Goal: Navigation & Orientation: Find specific page/section

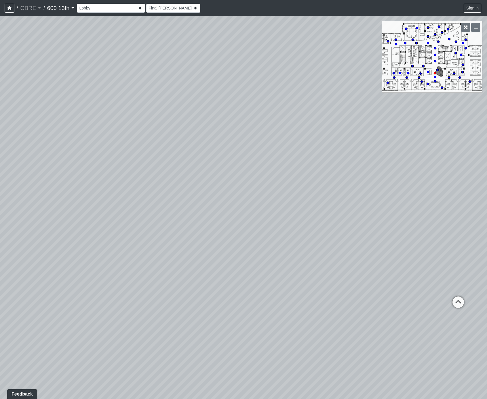
drag, startPoint x: 158, startPoint y: 127, endPoint x: 331, endPoint y: 122, distance: 173.2
click at [302, 142] on div "Loading... Restroom Hallway Loading... Reception Desk Loading... Elevator Lobby…" at bounding box center [243, 207] width 487 height 383
drag, startPoint x: 297, startPoint y: 118, endPoint x: 95, endPoint y: 131, distance: 201.8
click at [138, 121] on div "Loading... Restroom Hallway Loading... Reception Desk Loading... Elevator Lobby…" at bounding box center [243, 207] width 487 height 383
drag, startPoint x: 298, startPoint y: 111, endPoint x: 158, endPoint y: 82, distance: 142.6
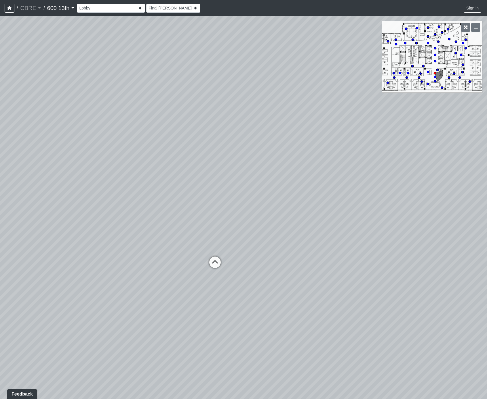
click at [182, 83] on div "Loading... Restroom Hallway Loading... Reception Desk Loading... Elevator Lobby…" at bounding box center [243, 207] width 487 height 383
drag, startPoint x: 284, startPoint y: 113, endPoint x: 101, endPoint y: 103, distance: 182.6
click at [172, 97] on div "Loading... Restroom Hallway Loading... Reception Desk Loading... Elevator Lobby…" at bounding box center [243, 207] width 487 height 383
drag, startPoint x: 142, startPoint y: 116, endPoint x: 269, endPoint y: 113, distance: 127.1
click at [259, 113] on div "Loading... Restroom Hallway Loading... Reception Desk Loading... Elevator Lobby…" at bounding box center [243, 207] width 487 height 383
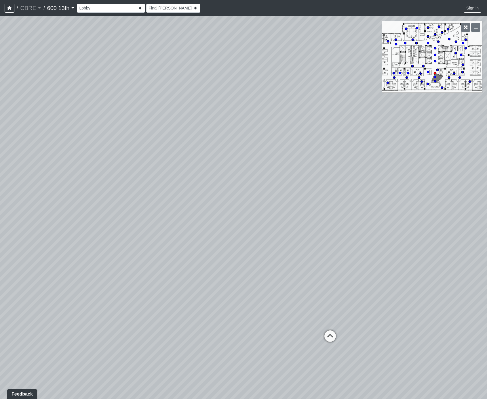
drag, startPoint x: 229, startPoint y: 119, endPoint x: 260, endPoint y: 123, distance: 31.3
click at [233, 119] on div "Loading... Restroom Hallway Loading... Reception Desk Loading... Elevator Lobby…" at bounding box center [243, 207] width 487 height 383
drag, startPoint x: 213, startPoint y: 123, endPoint x: 276, endPoint y: 164, distance: 76.3
click at [247, 153] on div "Loading... Restroom Hallway Loading... Reception Desk Loading... Elevator Lobby…" at bounding box center [243, 207] width 487 height 383
drag, startPoint x: 202, startPoint y: 179, endPoint x: 232, endPoint y: 123, distance: 64.1
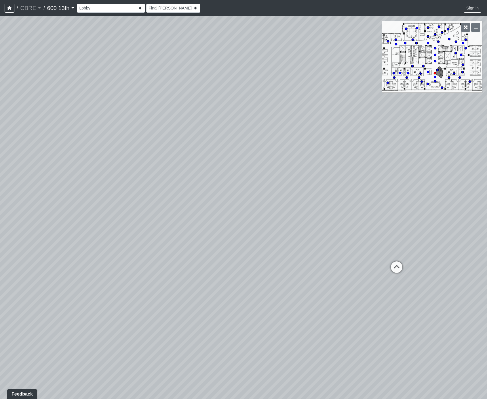
click at [209, 126] on div "Loading... Restroom Hallway Loading... Reception Desk Loading... Elevator Lobby…" at bounding box center [243, 207] width 487 height 383
drag, startPoint x: 225, startPoint y: 124, endPoint x: 159, endPoint y: 106, distance: 68.6
click at [165, 110] on div "Loading... Restroom Hallway Loading... Reception Desk Loading... Elevator Lobby…" at bounding box center [243, 207] width 487 height 383
drag, startPoint x: 297, startPoint y: 147, endPoint x: 236, endPoint y: 122, distance: 66.4
click at [263, 110] on div "Loading... Restroom Hallway Loading... Reception Desk Loading... Elevator Lobby…" at bounding box center [243, 207] width 487 height 383
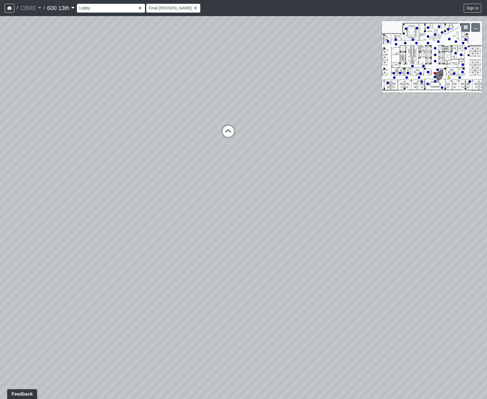
click at [227, 130] on icon at bounding box center [227, 134] width 17 height 17
click at [179, 170] on icon at bounding box center [180, 177] width 17 height 17
click at [184, 186] on icon at bounding box center [183, 190] width 17 height 17
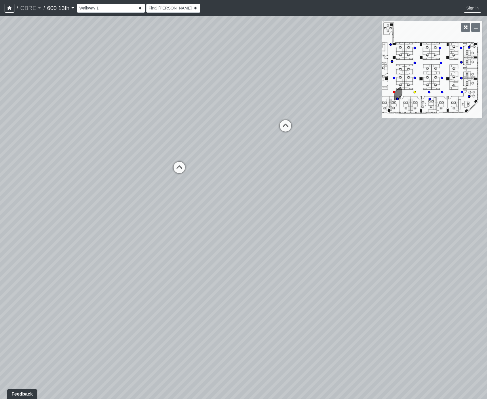
click at [180, 171] on icon at bounding box center [179, 170] width 17 height 17
click at [183, 180] on icon at bounding box center [182, 185] width 17 height 17
click at [185, 187] on icon at bounding box center [183, 190] width 17 height 17
click at [181, 171] on icon at bounding box center [179, 172] width 17 height 17
drag, startPoint x: 262, startPoint y: 148, endPoint x: 133, endPoint y: 103, distance: 136.5
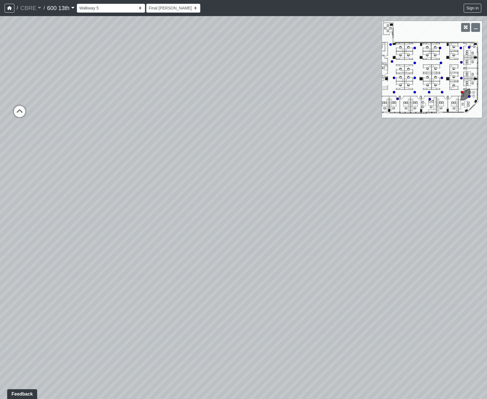
click at [147, 106] on div "Loading... Restroom Hallway Loading... Reception Desk Loading... Elevator Lobby…" at bounding box center [243, 207] width 487 height 383
drag, startPoint x: 219, startPoint y: 130, endPoint x: 110, endPoint y: 117, distance: 109.8
click at [123, 116] on div "Loading... Restroom Hallway Loading... Reception Desk Loading... Elevator Lobby…" at bounding box center [243, 207] width 487 height 383
drag, startPoint x: 261, startPoint y: 129, endPoint x: 86, endPoint y: 157, distance: 177.3
click at [121, 150] on div "Loading... Restroom Hallway Loading... Reception Desk Loading... Elevator Lobby…" at bounding box center [243, 207] width 487 height 383
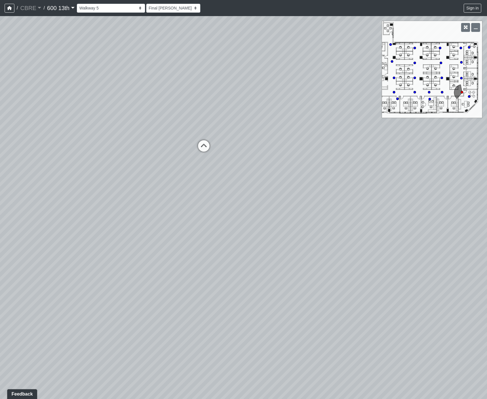
drag, startPoint x: 252, startPoint y: 137, endPoint x: 227, endPoint y: 132, distance: 26.0
click at [229, 133] on div "Loading... Restroom Hallway Loading... Reception Desk Loading... Elevator Lobby…" at bounding box center [243, 207] width 487 height 383
click at [208, 144] on icon at bounding box center [207, 146] width 17 height 17
click at [211, 164] on icon at bounding box center [210, 166] width 17 height 17
click at [213, 157] on icon at bounding box center [209, 160] width 17 height 17
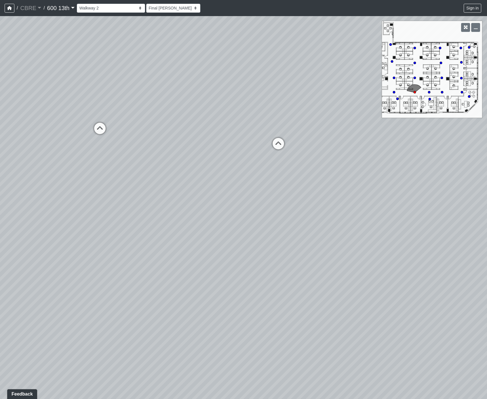
drag, startPoint x: 287, startPoint y: 203, endPoint x: 123, endPoint y: 194, distance: 164.5
click at [55, 202] on div "Loading... Restroom Hallway Loading... Reception Desk Loading... Elevator Lobby…" at bounding box center [243, 207] width 487 height 383
drag, startPoint x: 262, startPoint y: 191, endPoint x: 221, endPoint y: 211, distance: 45.5
click at [219, 214] on div "Loading... Restroom Hallway Loading... Reception Desk Loading... Elevator Lobby…" at bounding box center [243, 207] width 487 height 383
click at [236, 177] on icon at bounding box center [236, 177] width 17 height 17
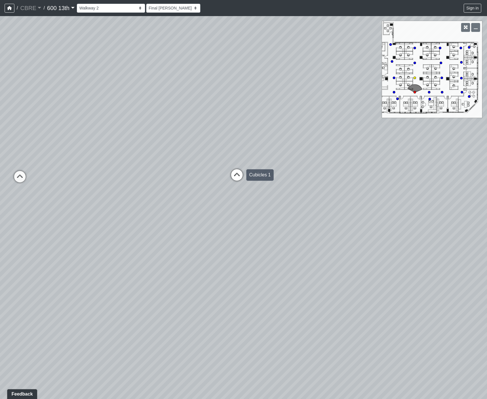
select select "open-offices-2-cubicles-1"
click at [181, 123] on div "Loading... Restroom Hallway Loading... Reception Desk Loading... Elevator Lobby…" at bounding box center [243, 207] width 487 height 383
drag, startPoint x: 219, startPoint y: 153, endPoint x: 219, endPoint y: 148, distance: 4.9
click at [219, 152] on div "Loading... Restroom Hallway Loading... Reception Desk Loading... Elevator Lobby…" at bounding box center [243, 207] width 487 height 383
drag, startPoint x: 160, startPoint y: 50, endPoint x: 236, endPoint y: 94, distance: 88.3
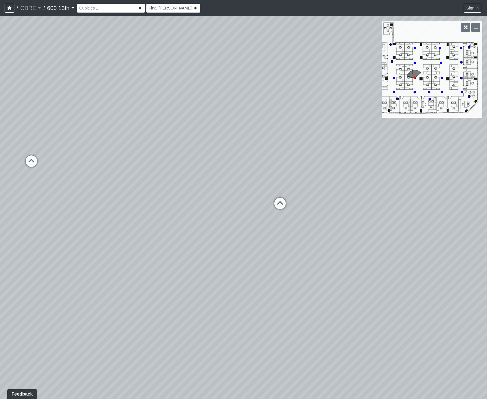
click at [236, 94] on div "Loading... Restroom Hallway Loading... Reception Desk Loading... Elevator Lobby…" at bounding box center [243, 207] width 487 height 383
drag, startPoint x: 139, startPoint y: 73, endPoint x: 144, endPoint y: 87, distance: 14.4
click at [166, 102] on div "Loading... Restroom Hallway Loading... Reception Desk Loading... Elevator Lobby…" at bounding box center [243, 207] width 487 height 383
click at [12, 8] on button "button" at bounding box center [10, 8] width 10 height 9
drag, startPoint x: 225, startPoint y: 131, endPoint x: 141, endPoint y: 142, distance: 84.4
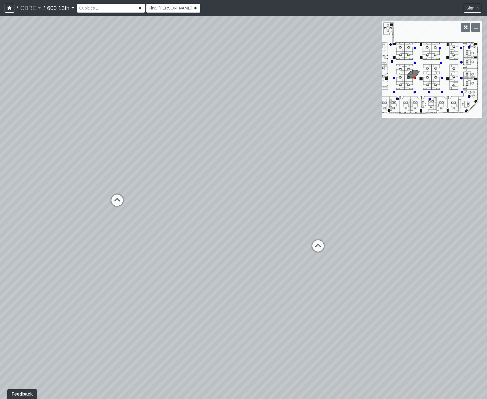
click at [141, 142] on div "Loading... Restroom Hallway Loading... Reception Desk Loading... Elevator Lobby…" at bounding box center [243, 207] width 487 height 383
drag, startPoint x: 242, startPoint y: 138, endPoint x: 156, endPoint y: 84, distance: 101.9
click at [193, 120] on div "Loading... Restroom Hallway Loading... Reception Desk Loading... Elevator Lobby…" at bounding box center [243, 207] width 487 height 383
drag, startPoint x: 215, startPoint y: 119, endPoint x: 152, endPoint y: 111, distance: 63.5
click at [183, 119] on div "Loading... Restroom Hallway Loading... Reception Desk Loading... Elevator Lobby…" at bounding box center [243, 207] width 487 height 383
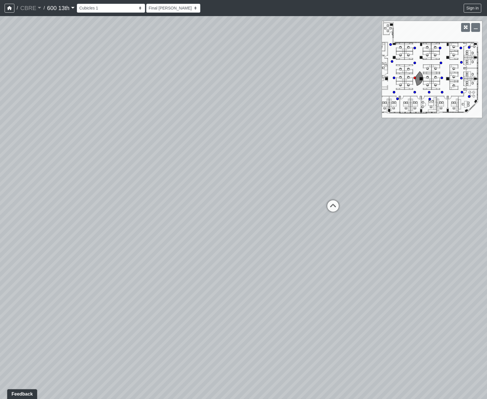
drag, startPoint x: 246, startPoint y: 134, endPoint x: 205, endPoint y: 158, distance: 47.2
click at [205, 158] on div "Loading... Restroom Hallway Loading... Reception Desk Loading... Elevator Lobby…" at bounding box center [243, 207] width 487 height 383
click at [22, 395] on button "Feedback" at bounding box center [21, 394] width 31 height 10
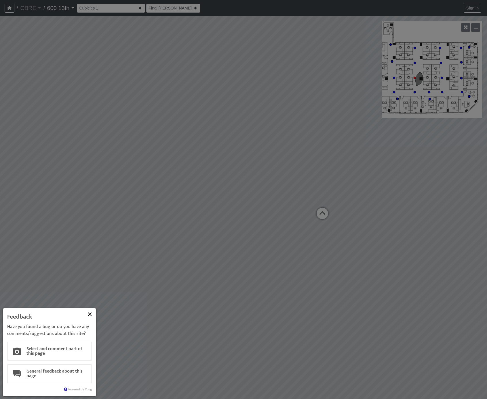
click at [89, 201] on body "Feedback Have you found a bug or do you have any comments/suggestions about thi…" at bounding box center [243, 199] width 487 height 399
click at [89, 390] on link "Powered by Ybug" at bounding box center [78, 390] width 28 height 6
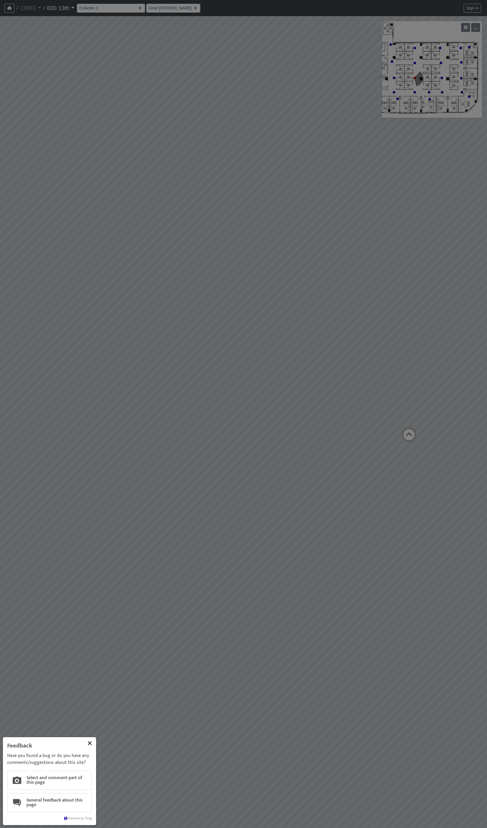
drag, startPoint x: 208, startPoint y: 519, endPoint x: 209, endPoint y: 524, distance: 5.0
click at [208, 399] on body "Feedback Have you found a bug or do you have any comments/suggestions about thi…" at bounding box center [243, 414] width 487 height 828
drag, startPoint x: 286, startPoint y: 539, endPoint x: 281, endPoint y: 539, distance: 4.9
click at [284, 399] on body "Feedback Have you found a bug or do you have any comments/suggestions about thi…" at bounding box center [243, 414] width 487 height 828
